Goal: Task Accomplishment & Management: Manage account settings

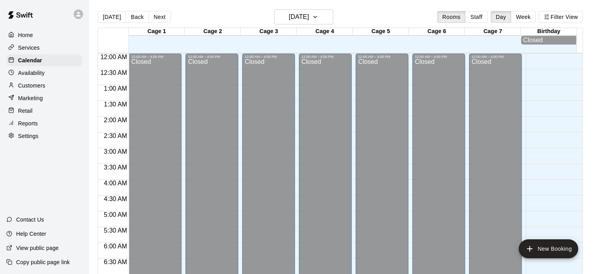
scroll to position [497, 0]
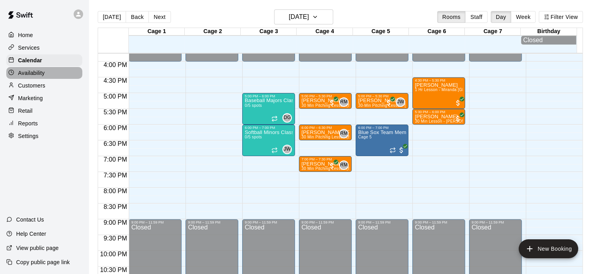
click at [37, 73] on p "Availability" at bounding box center [31, 73] width 27 height 8
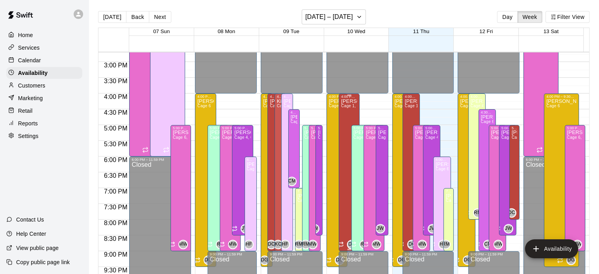
scroll to position [487, 0]
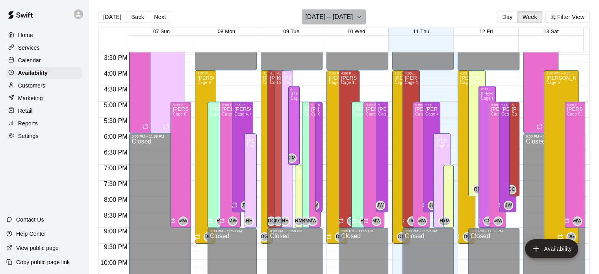
click at [363, 14] on icon "button" at bounding box center [359, 16] width 6 height 9
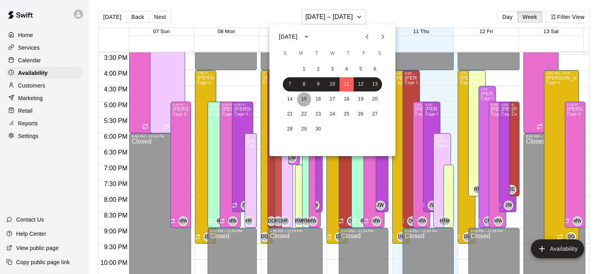
click at [300, 99] on button "15" at bounding box center [304, 99] width 14 height 14
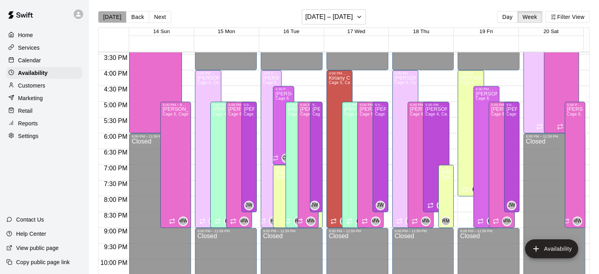
click at [114, 19] on button "[DATE]" at bounding box center [112, 17] width 28 height 12
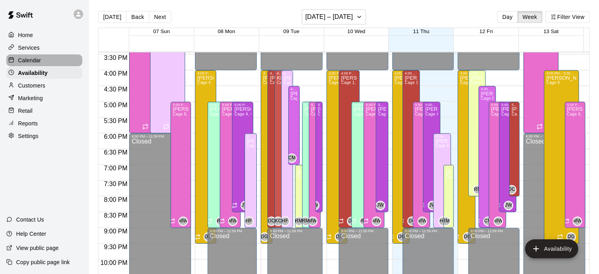
click at [28, 61] on p "Calendar" at bounding box center [29, 60] width 23 height 8
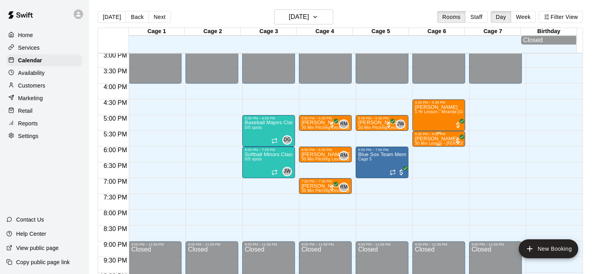
scroll to position [475, 0]
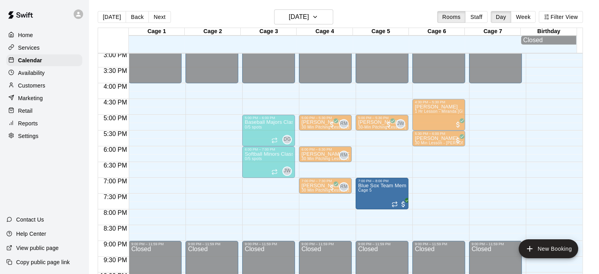
drag, startPoint x: 385, startPoint y: 157, endPoint x: 387, endPoint y: 193, distance: 36.3
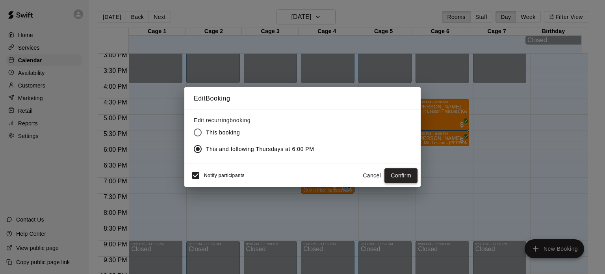
click at [407, 177] on button "Confirm" at bounding box center [401, 175] width 33 height 15
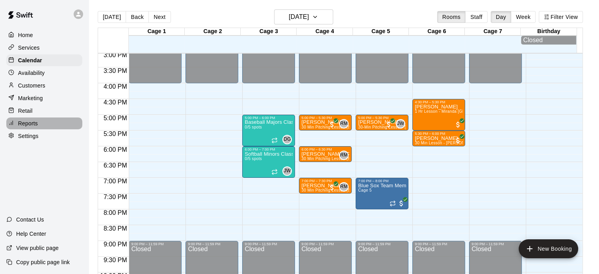
click at [32, 127] on p "Reports" at bounding box center [28, 123] width 20 height 8
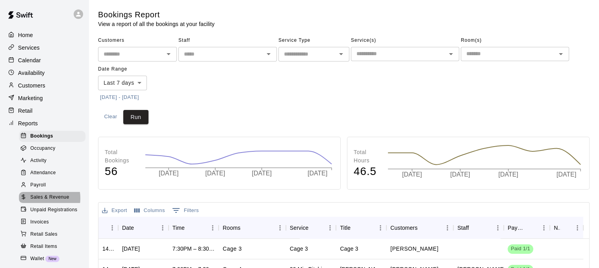
click at [42, 201] on span "Sales & Revenue" at bounding box center [49, 197] width 39 height 8
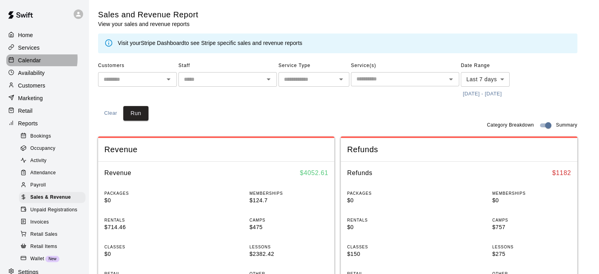
click at [34, 60] on p "Calendar" at bounding box center [29, 60] width 23 height 8
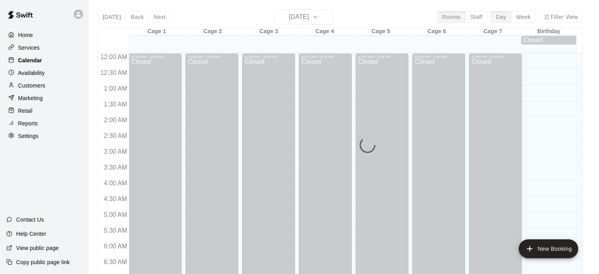
scroll to position [402, 0]
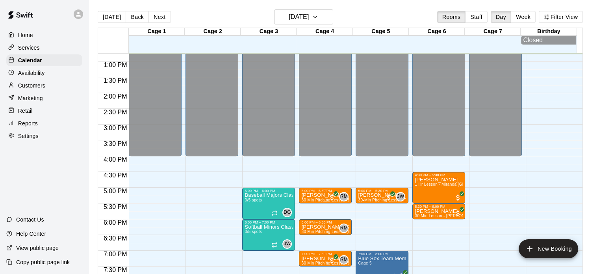
click at [350, 203] on div "5:00 PM – 5:30 PM [PERSON_NAME] 30 Min Pitching Lesson (8u-13u) - [PERSON_NAME]…" at bounding box center [325, 196] width 53 height 16
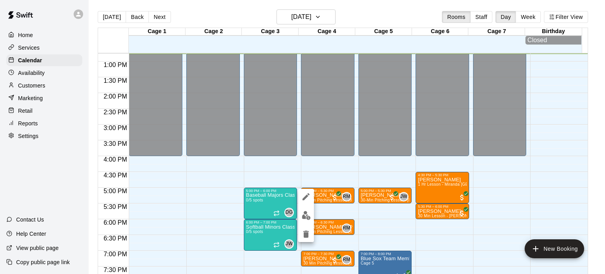
click at [218, 190] on div at bounding box center [302, 137] width 605 height 274
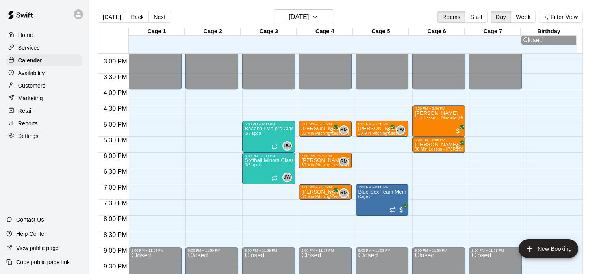
scroll to position [478, 0]
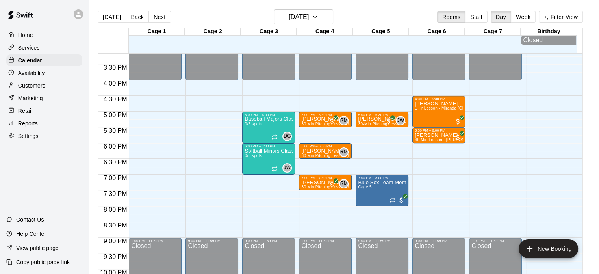
click at [314, 119] on p "[PERSON_NAME]" at bounding box center [325, 119] width 48 height 0
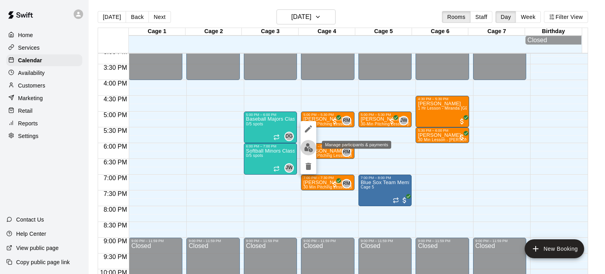
click at [309, 146] on img "edit" at bounding box center [308, 147] width 9 height 9
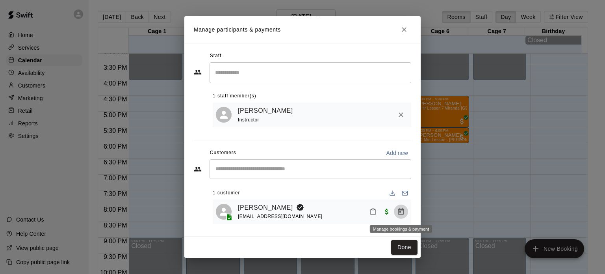
click at [399, 211] on icon "Manage bookings & payment" at bounding box center [401, 211] width 6 height 7
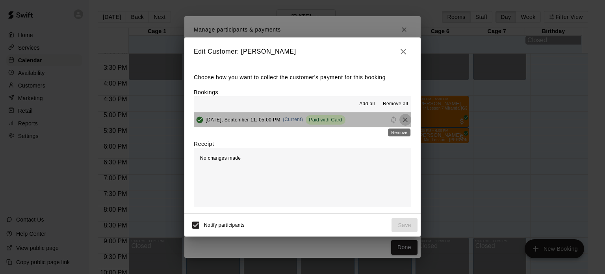
click at [402, 116] on icon "Remove" at bounding box center [406, 120] width 8 height 8
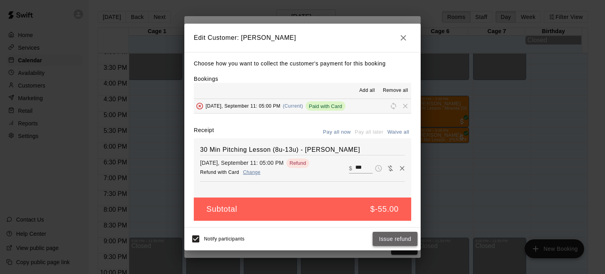
click at [399, 237] on button "Issue refund" at bounding box center [395, 239] width 45 height 15
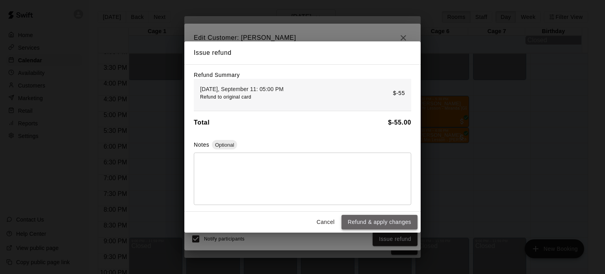
click at [394, 227] on button "Refund & apply changes" at bounding box center [380, 222] width 76 height 15
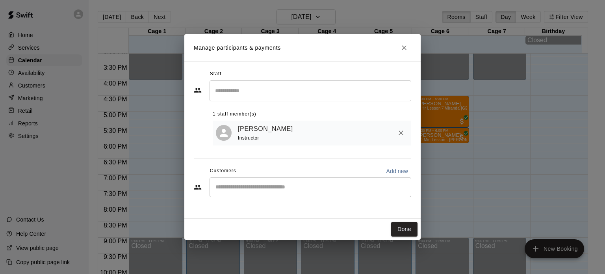
click at [394, 227] on button "Done" at bounding box center [404, 229] width 26 height 15
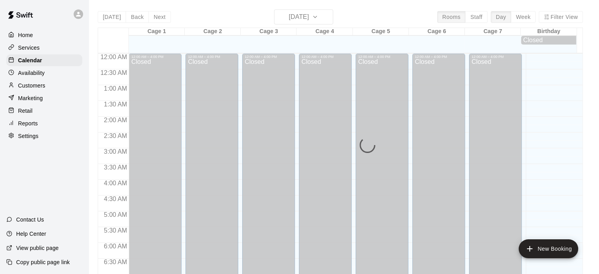
scroll to position [402, 0]
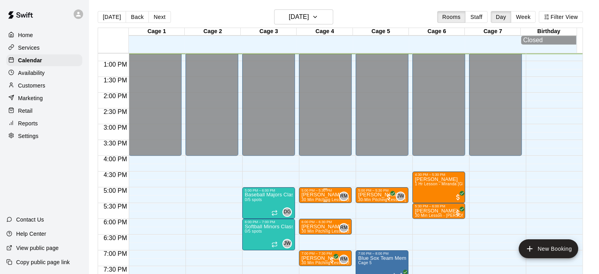
click at [329, 192] on div "5:00 PM – 5:30 PM" at bounding box center [325, 190] width 48 height 4
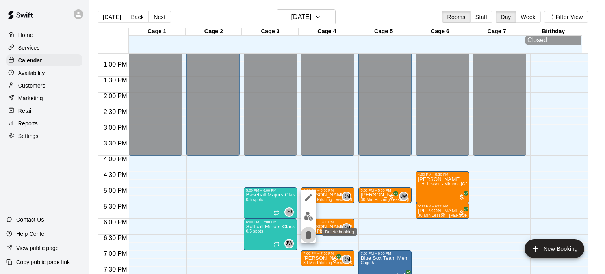
click at [308, 236] on icon "delete" at bounding box center [309, 234] width 6 height 7
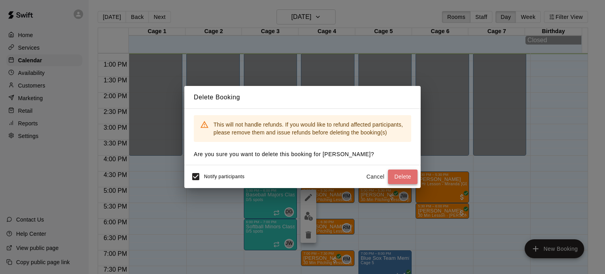
click at [403, 175] on button "Delete" at bounding box center [403, 176] width 30 height 15
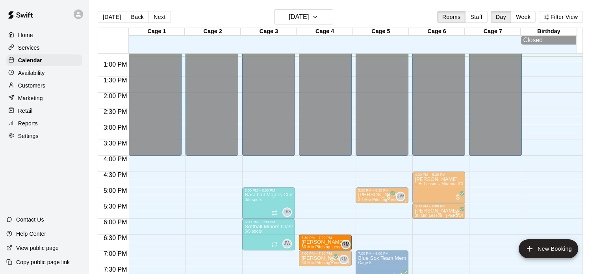
drag, startPoint x: 320, startPoint y: 223, endPoint x: 322, endPoint y: 242, distance: 19.1
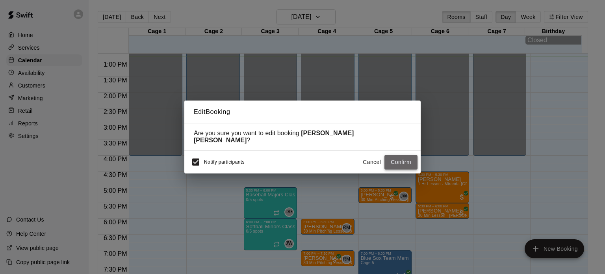
click at [404, 160] on button "Confirm" at bounding box center [401, 162] width 33 height 15
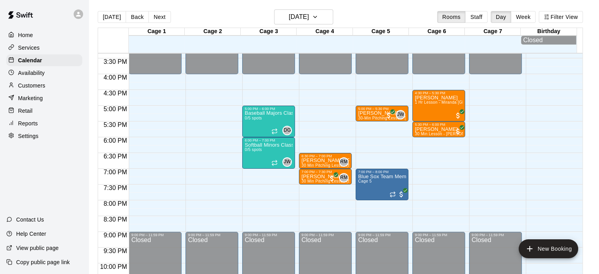
scroll to position [484, 0]
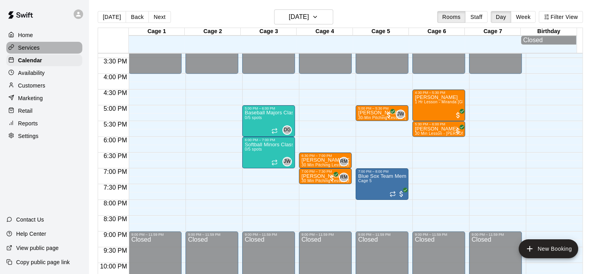
click at [32, 51] on p "Services" at bounding box center [29, 48] width 22 height 8
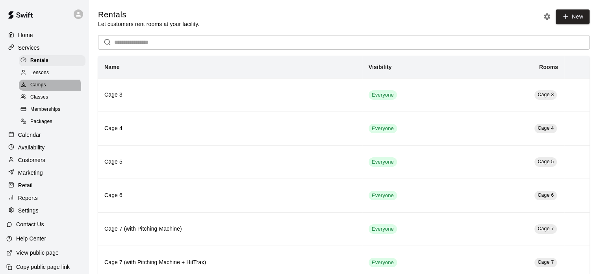
click at [48, 90] on div "Camps" at bounding box center [52, 85] width 67 height 11
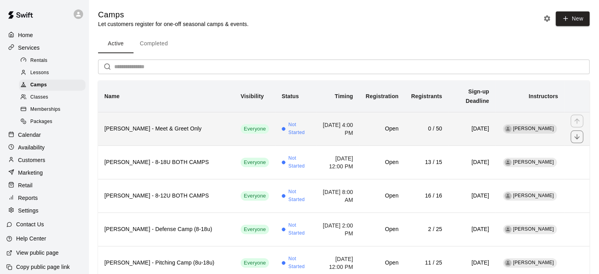
click at [172, 125] on h6 "SAM LANDRY - Meet & Greet Only" at bounding box center [166, 129] width 124 height 9
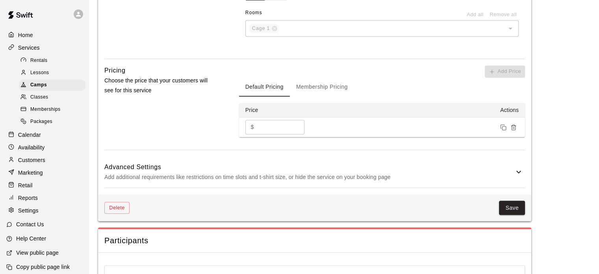
scroll to position [550, 0]
click at [319, 88] on button "Membership Pricing" at bounding box center [322, 87] width 64 height 19
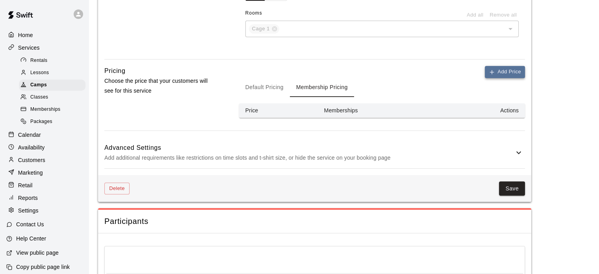
click at [495, 74] on button "Add Price" at bounding box center [505, 72] width 40 height 12
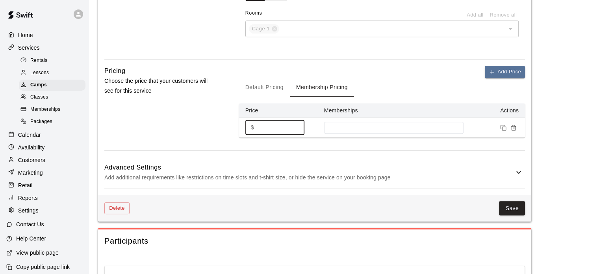
click at [268, 129] on input "*" at bounding box center [280, 127] width 47 height 15
click at [374, 122] on div at bounding box center [394, 128] width 140 height 12
type input "**"
click at [509, 206] on button "Save" at bounding box center [512, 208] width 26 height 15
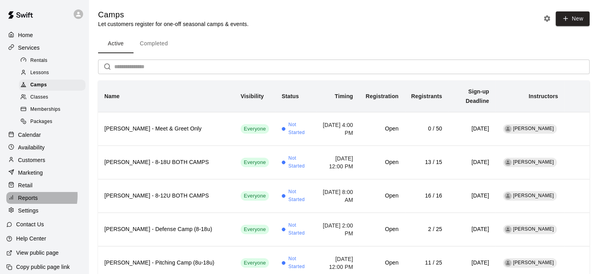
click at [30, 202] on p "Reports" at bounding box center [28, 198] width 20 height 8
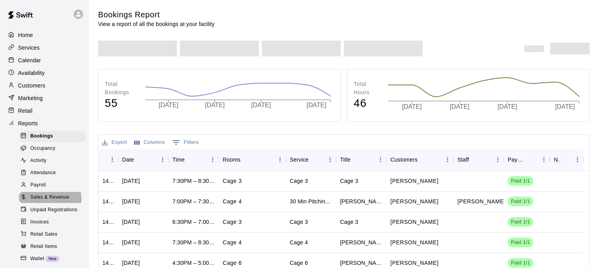
click at [50, 201] on span "Sales & Revenue" at bounding box center [49, 197] width 39 height 8
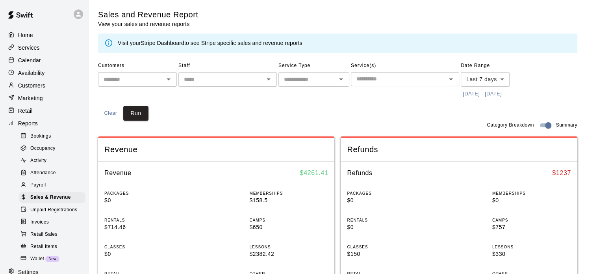
click at [30, 39] on p "Home" at bounding box center [25, 35] width 15 height 8
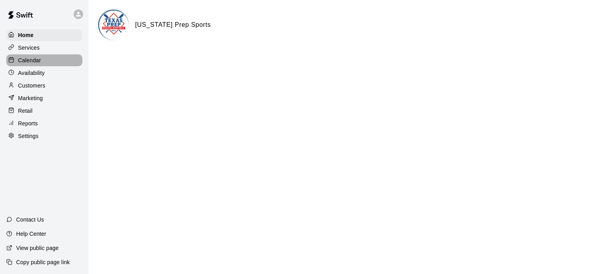
click at [36, 64] on p "Calendar" at bounding box center [29, 60] width 23 height 8
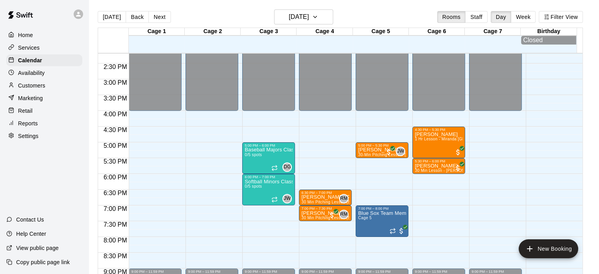
scroll to position [448, 0]
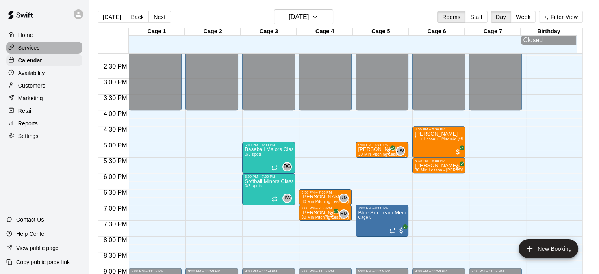
click at [28, 50] on p "Services" at bounding box center [29, 48] width 22 height 8
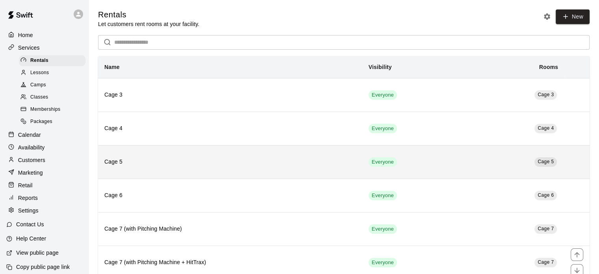
scroll to position [152, 0]
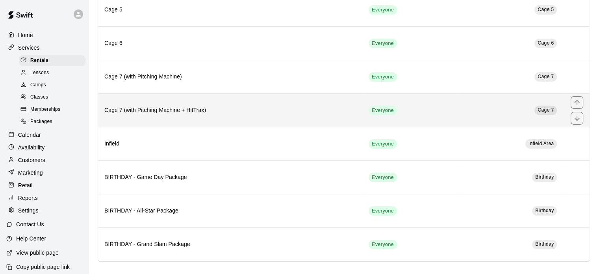
click at [201, 115] on th "Cage 7 (with Pitching Machine + HitTrax)" at bounding box center [230, 109] width 264 height 33
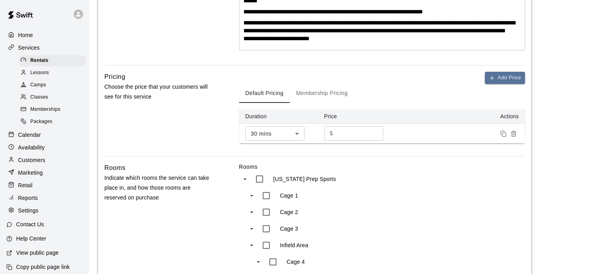
scroll to position [200, 0]
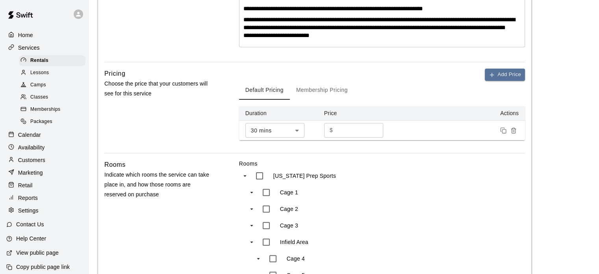
click at [315, 96] on button "Membership Pricing" at bounding box center [322, 90] width 64 height 19
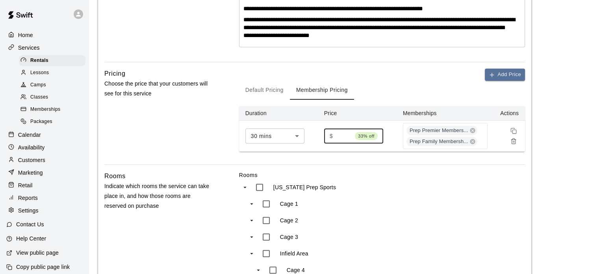
click at [343, 141] on input "**" at bounding box center [344, 135] width 16 height 15
type input "*"
type input "**"
click at [271, 94] on button "Default Pricing" at bounding box center [264, 90] width 51 height 19
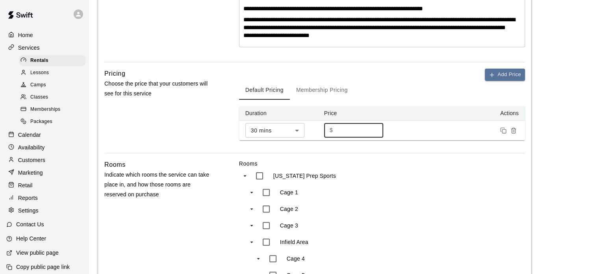
click at [344, 133] on input "**" at bounding box center [359, 130] width 47 height 15
type input "*"
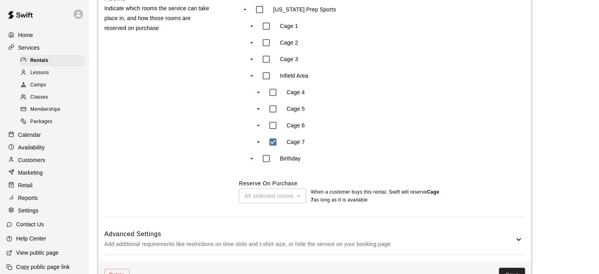
scroll to position [397, 0]
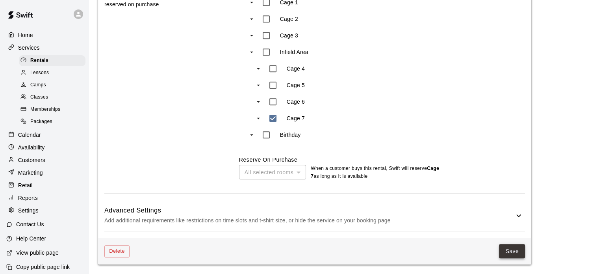
type input "**"
click at [519, 249] on button "Save" at bounding box center [512, 251] width 26 height 15
